Goal: Information Seeking & Learning: Learn about a topic

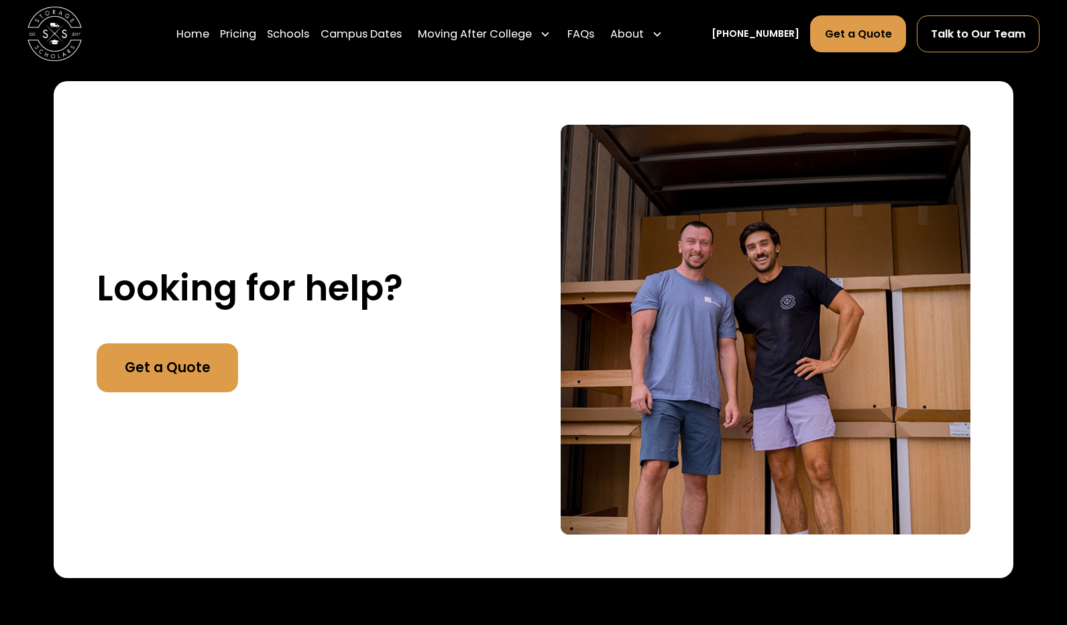
scroll to position [2474, 0]
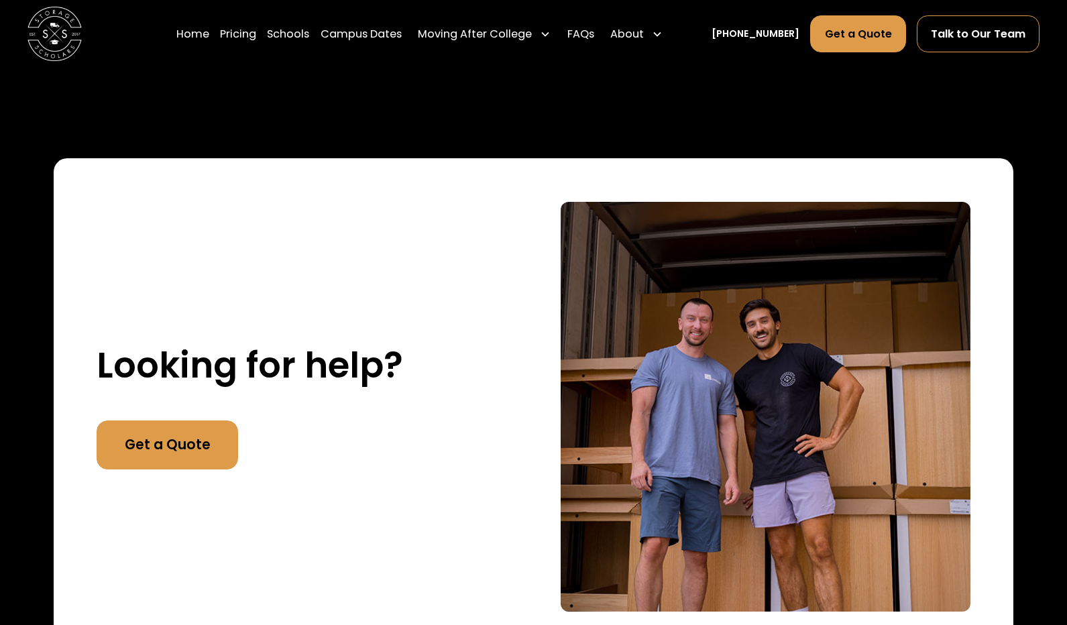
drag, startPoint x: 912, startPoint y: 362, endPoint x: 1006, endPoint y: 9, distance: 365.5
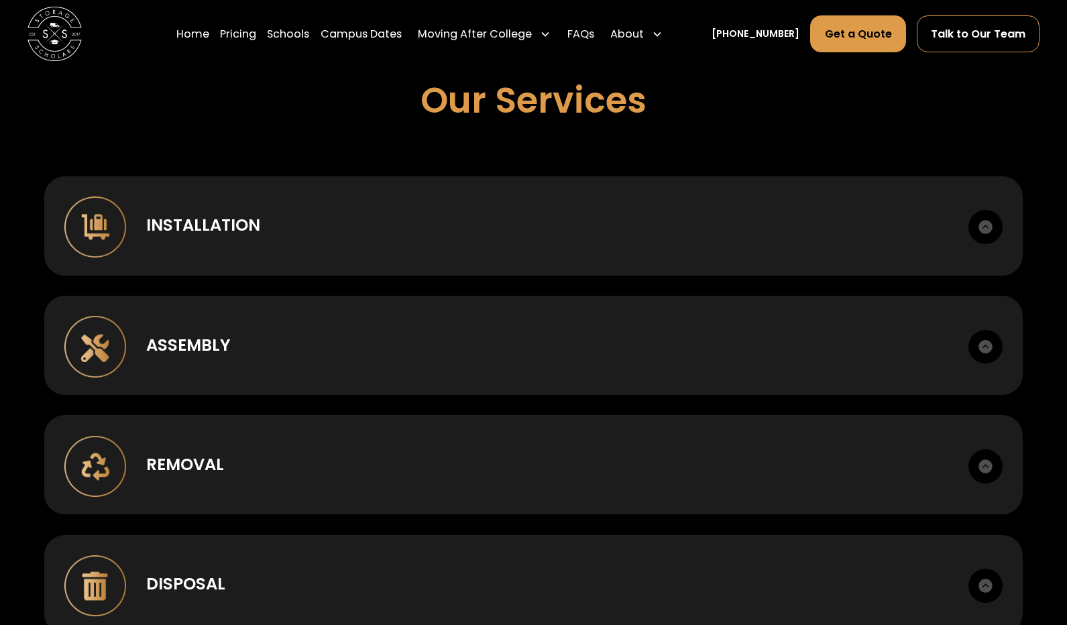
scroll to position [0, 0]
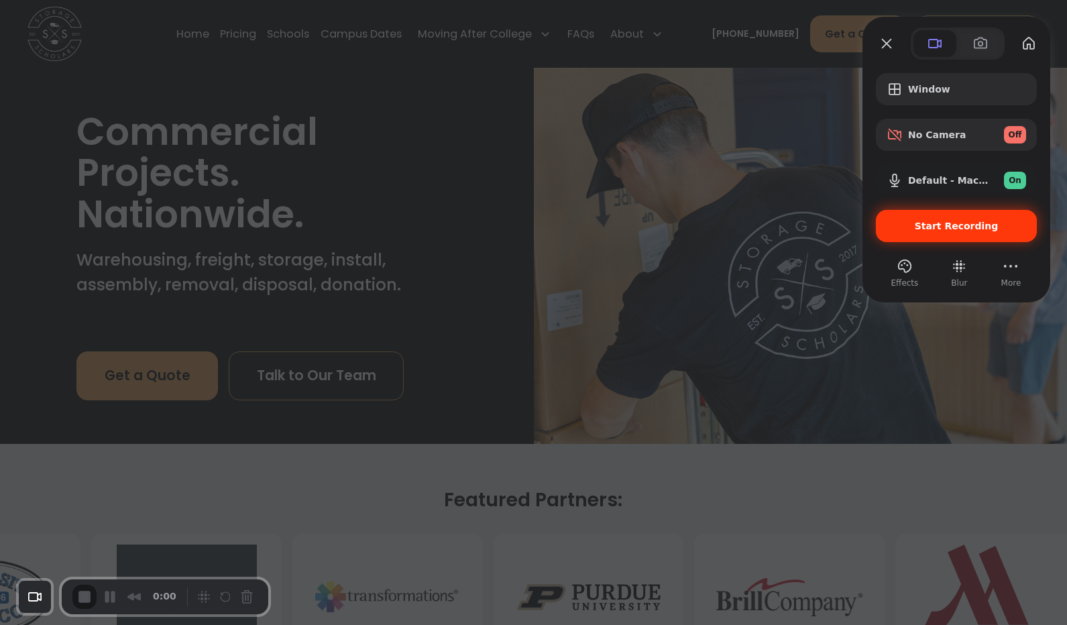
click at [896, 219] on div "Start Recording" at bounding box center [956, 226] width 161 height 32
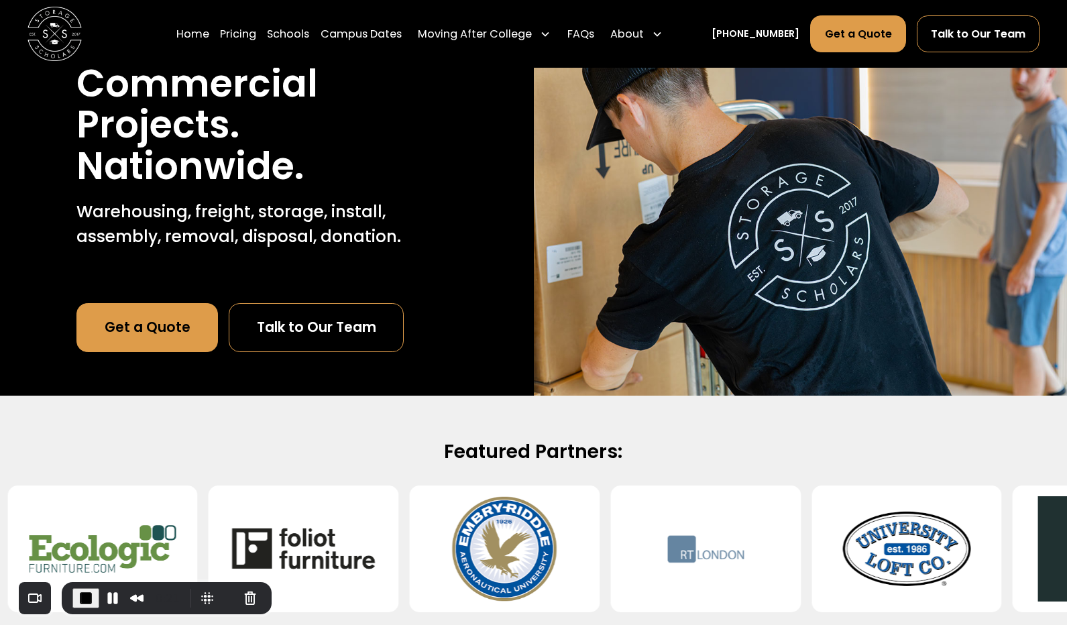
scroll to position [51, 0]
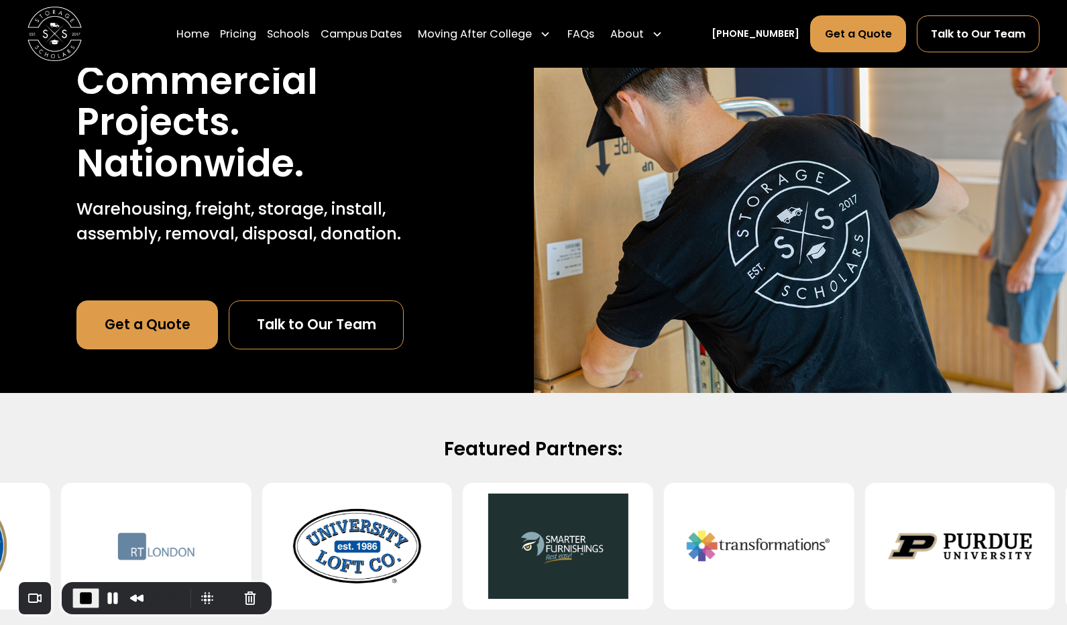
click at [192, 208] on p "Warehousing, freight, storage, install, assembly, removal, disposal, donation." at bounding box center [266, 221] width 380 height 49
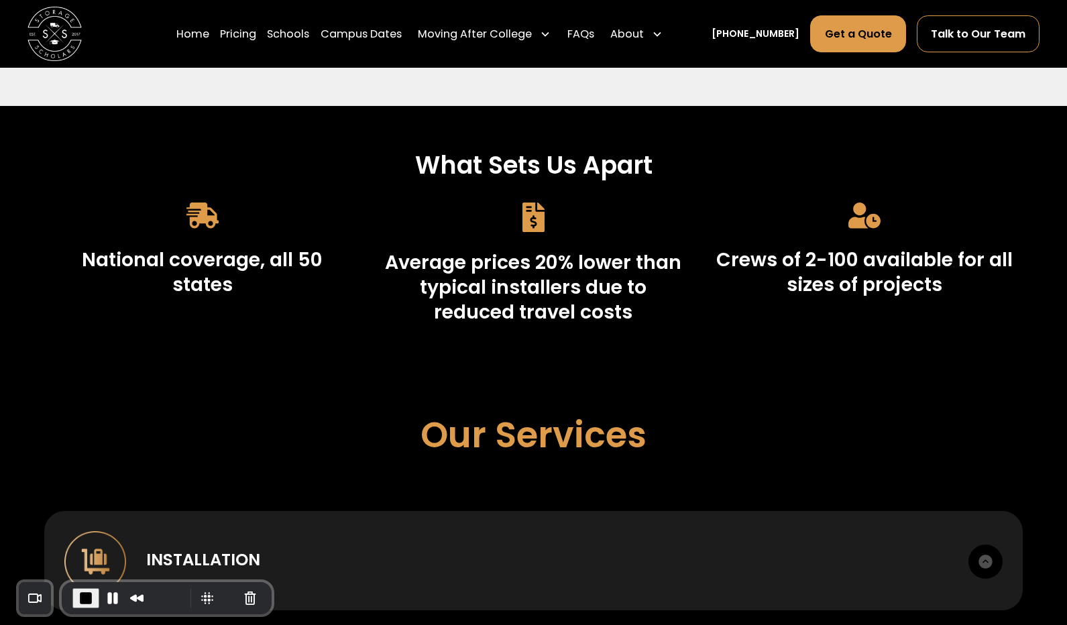
scroll to position [603, 0]
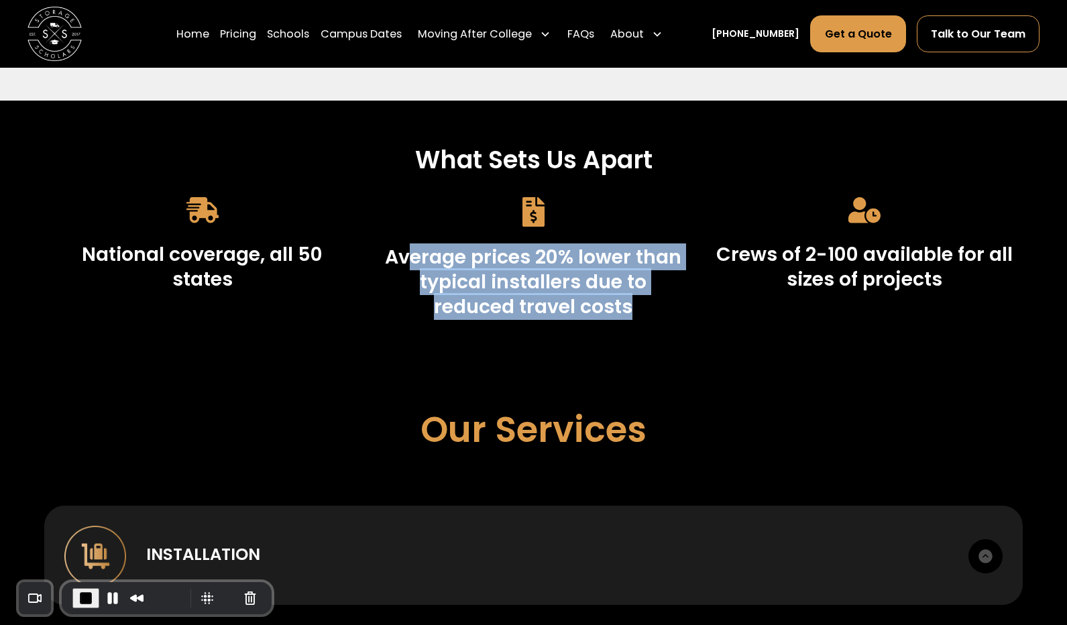
drag, startPoint x: 622, startPoint y: 307, endPoint x: 406, endPoint y: 253, distance: 223.1
click at [406, 253] on h3 "Average prices 20% lower than typical installers due to reduced travel costs" at bounding box center [533, 282] width 298 height 74
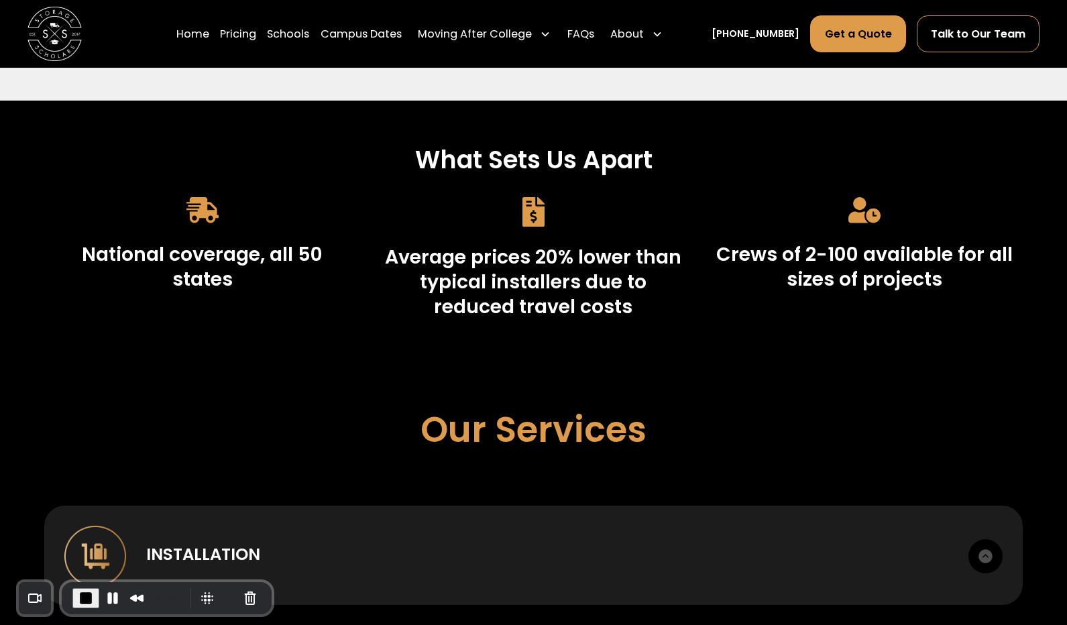
click at [518, 309] on h3 "Average prices 20% lower than typical installers due to reduced travel costs" at bounding box center [533, 282] width 298 height 74
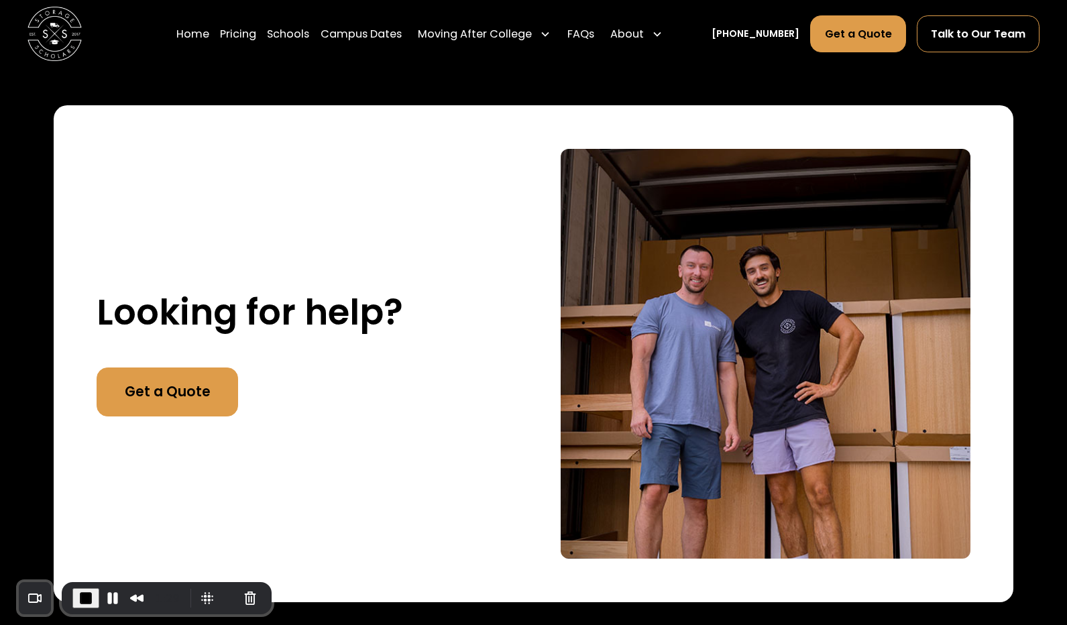
scroll to position [2514, 0]
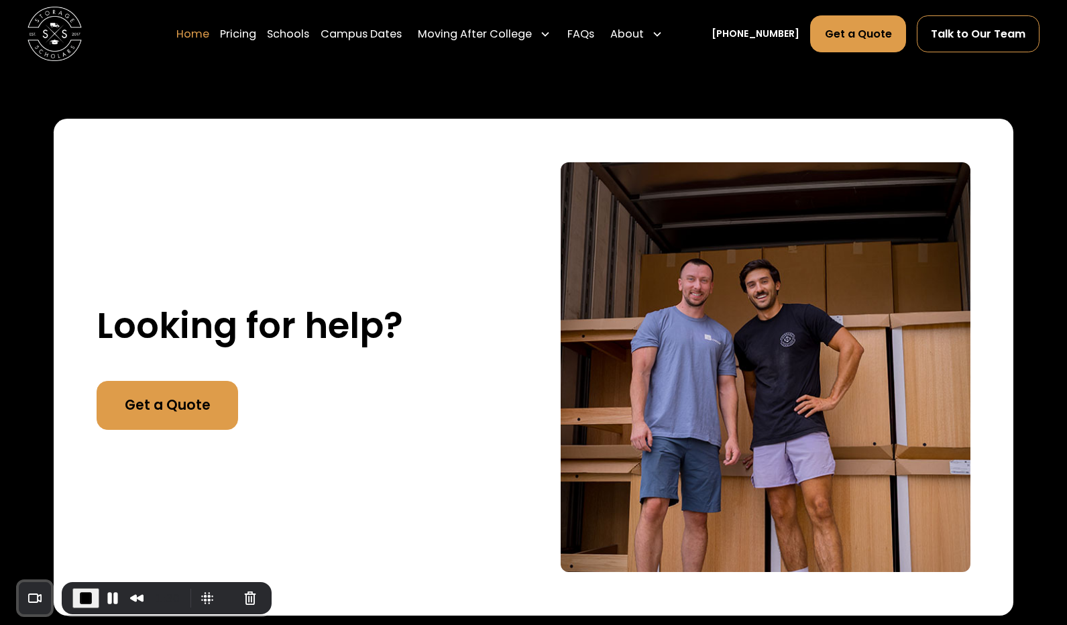
click at [208, 38] on link "Home" at bounding box center [192, 34] width 33 height 38
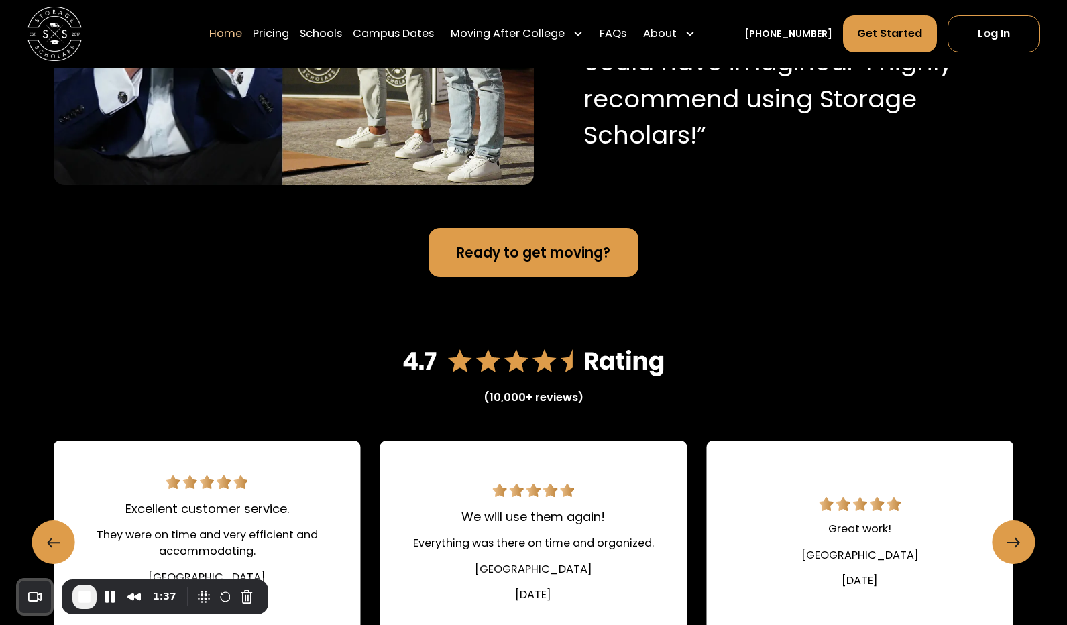
scroll to position [1478, 0]
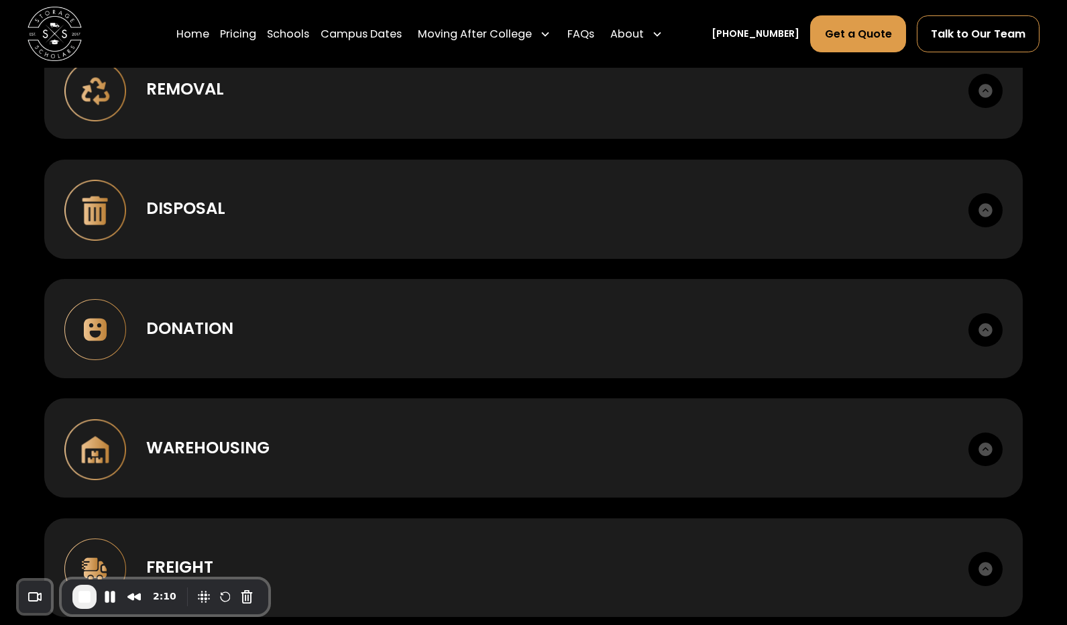
scroll to position [593, 0]
